Goal: Task Accomplishment & Management: Use online tool/utility

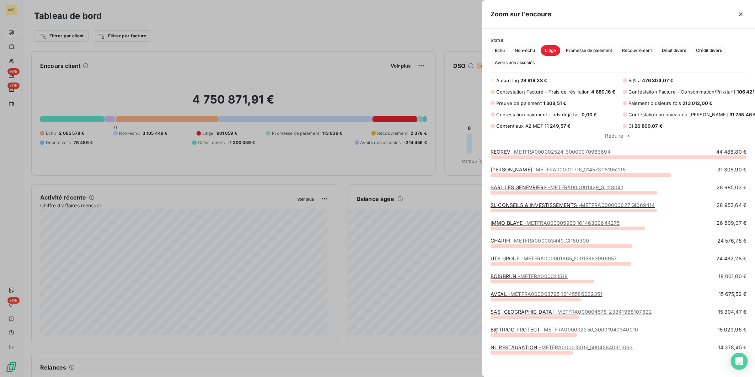
click at [318, 43] on div at bounding box center [377, 188] width 755 height 377
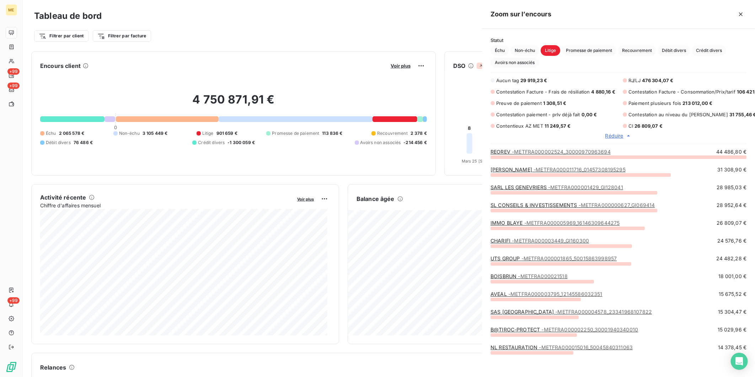
scroll to position [208, 267]
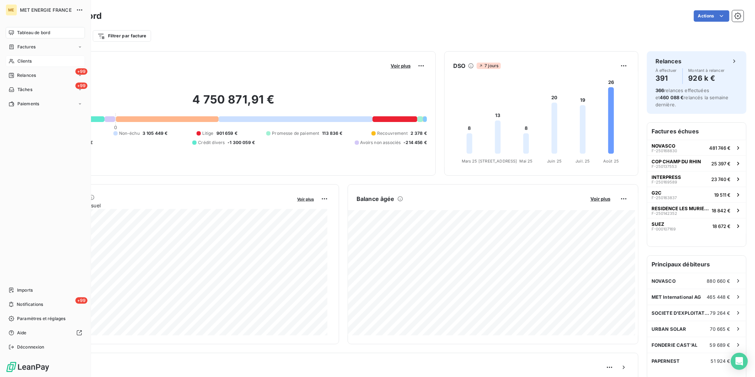
click at [11, 60] on icon at bounding box center [11, 61] width 5 height 5
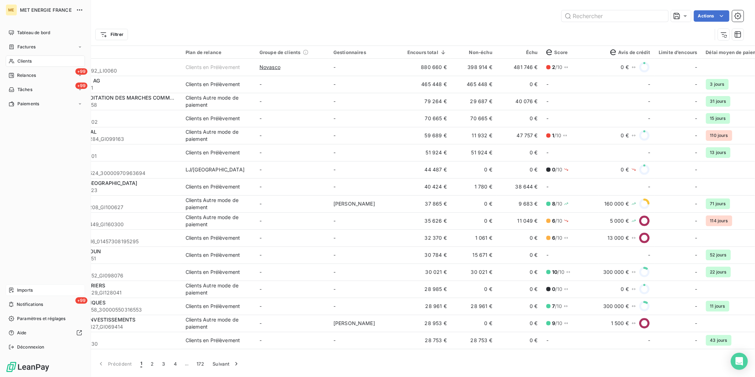
click at [20, 291] on span "Imports" at bounding box center [25, 290] width 16 height 6
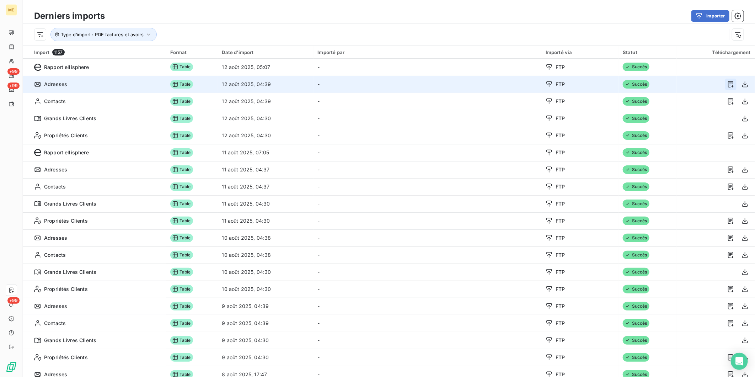
click at [725, 89] on button "button" at bounding box center [730, 84] width 11 height 11
click at [742, 83] on icon "button" at bounding box center [745, 84] width 7 height 7
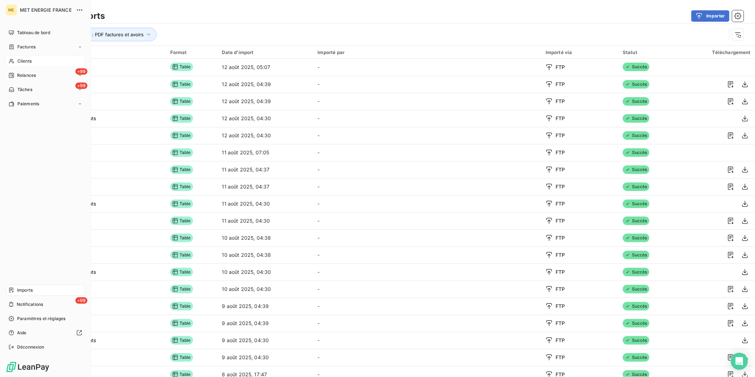
click at [22, 63] on span "Clients" at bounding box center [24, 61] width 14 height 6
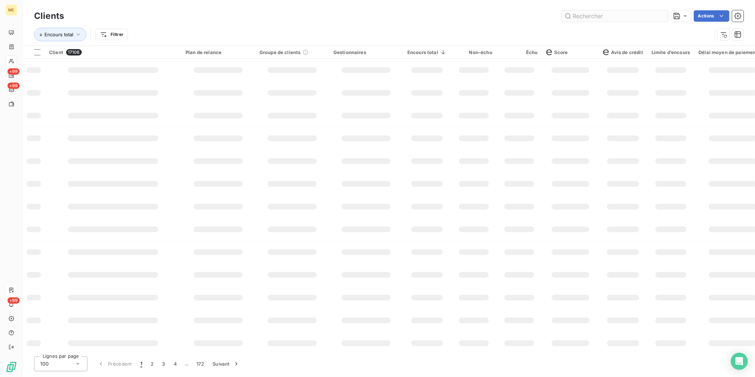
click at [585, 19] on input "text" at bounding box center [615, 15] width 107 height 11
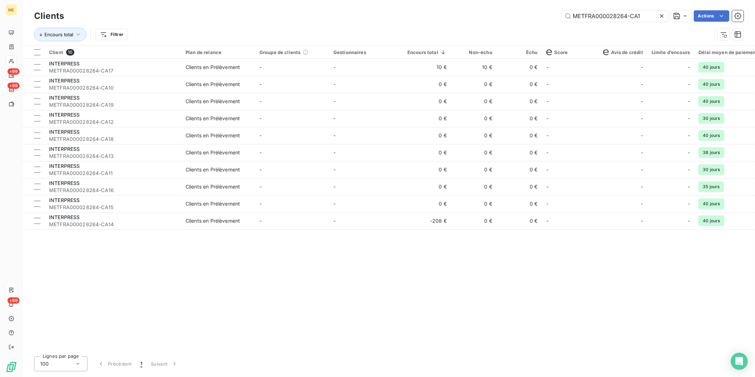
drag, startPoint x: 629, startPoint y: 16, endPoint x: 663, endPoint y: 16, distance: 34.5
click at [662, 16] on div "METFRA000028264-CA1" at bounding box center [615, 15] width 107 height 11
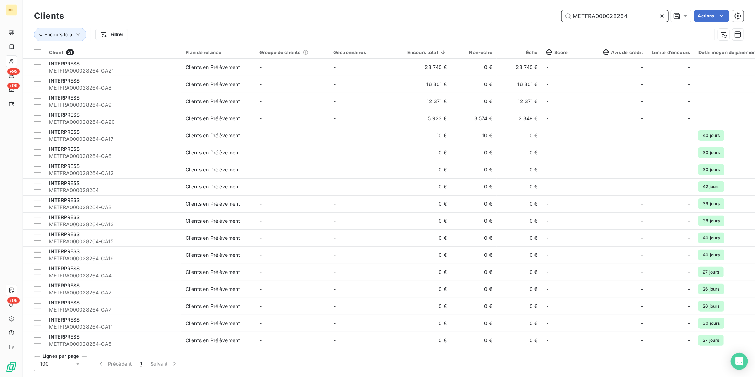
click at [613, 19] on input "METFRA000028264" at bounding box center [615, 15] width 107 height 11
paste input "3212-CA1"
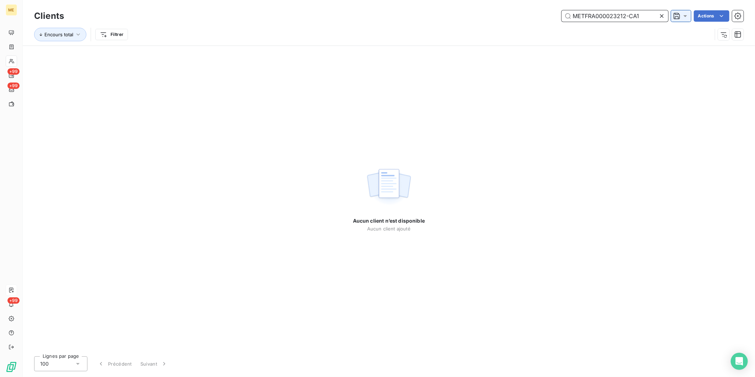
drag, startPoint x: 626, startPoint y: 15, endPoint x: 683, endPoint y: 15, distance: 56.2
click at [683, 15] on div "METFRA000023212-CA1 Actions" at bounding box center [408, 15] width 671 height 11
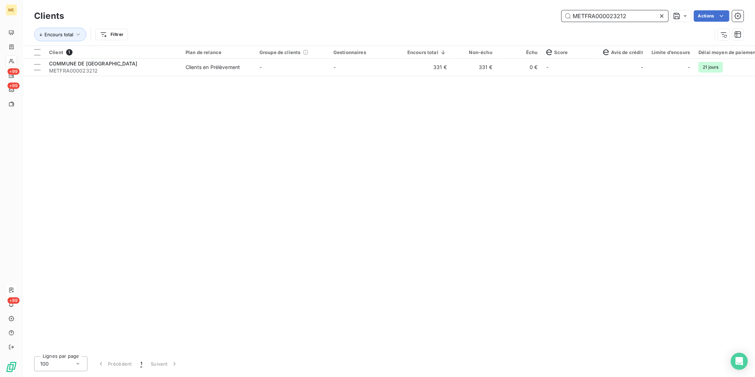
click at [590, 20] on input "METFRA000023212" at bounding box center [615, 15] width 107 height 11
click at [618, 14] on input "METFRA000023212" at bounding box center [615, 15] width 107 height 11
paste input "8264-CA1"
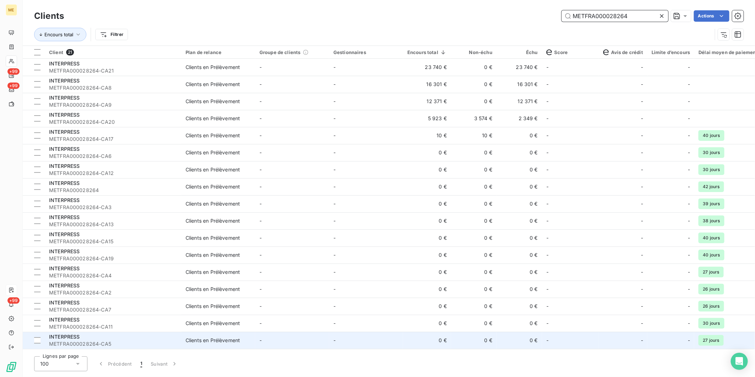
type input "METFRA000028264"
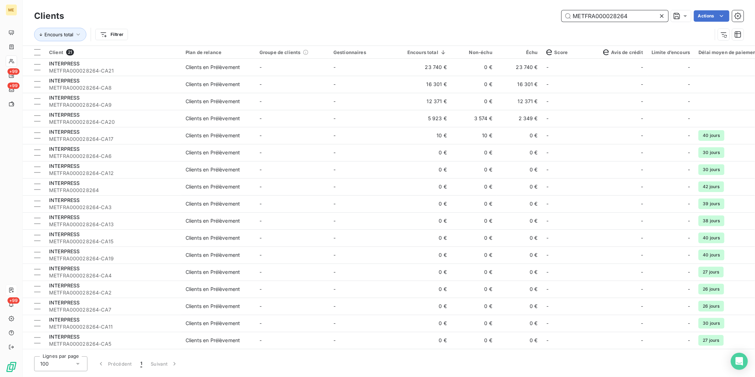
click at [601, 16] on input "METFRA000028264" at bounding box center [615, 15] width 107 height 11
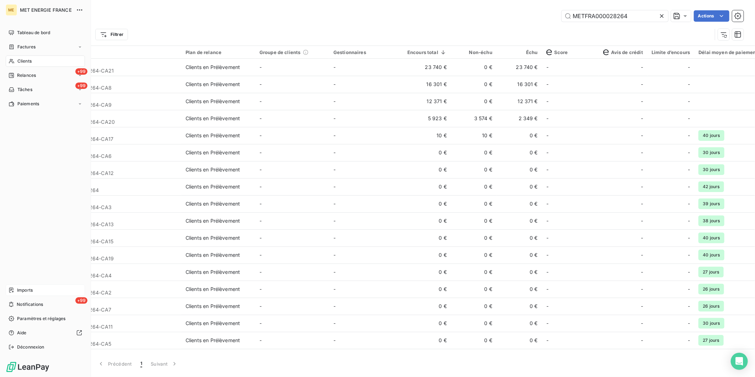
click at [36, 288] on div "Imports" at bounding box center [45, 289] width 79 height 11
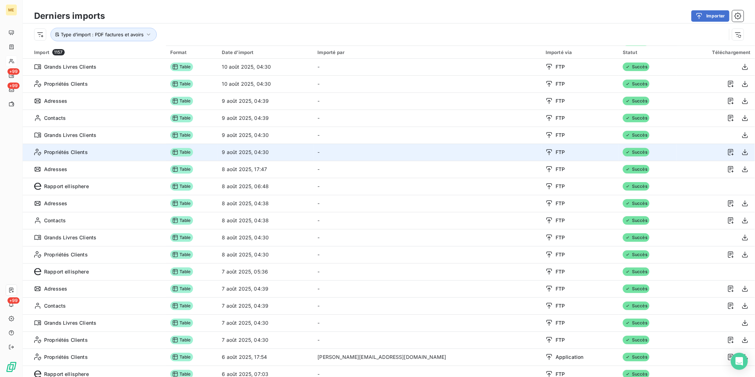
scroll to position [316, 0]
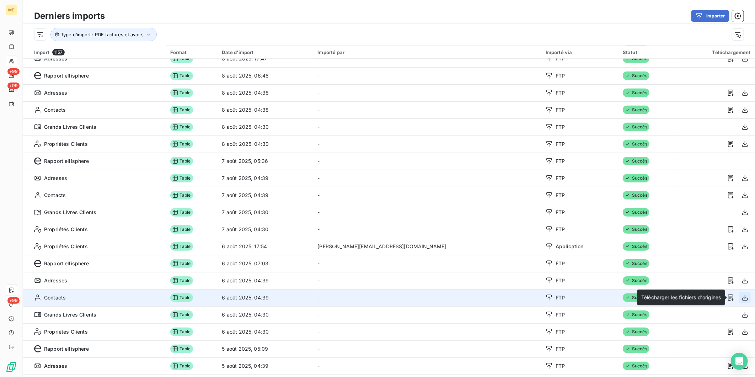
click at [742, 296] on icon "button" at bounding box center [745, 297] width 7 height 7
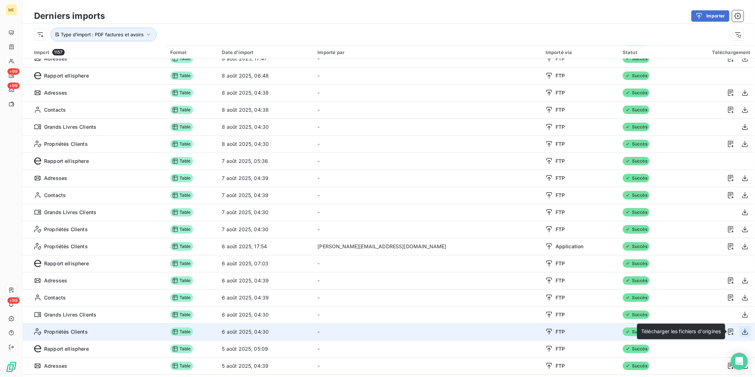
click at [742, 331] on icon "button" at bounding box center [745, 331] width 7 height 7
